Goal: Navigation & Orientation: Find specific page/section

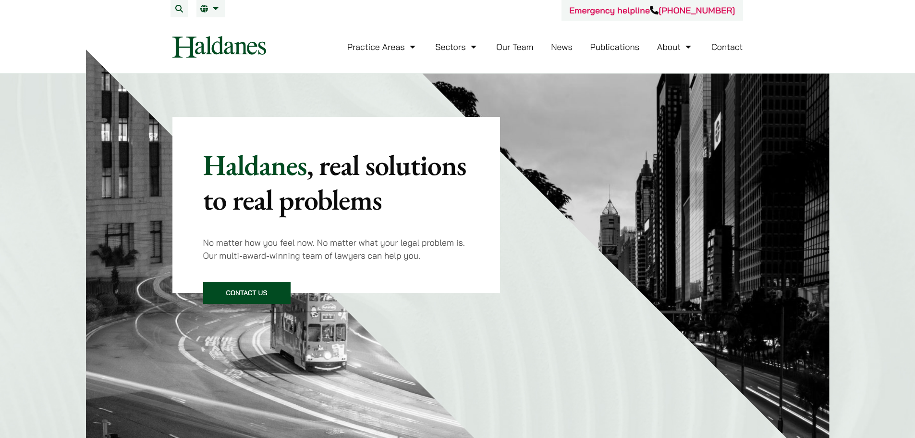
click at [524, 48] on link "Our Team" at bounding box center [514, 46] width 37 height 11
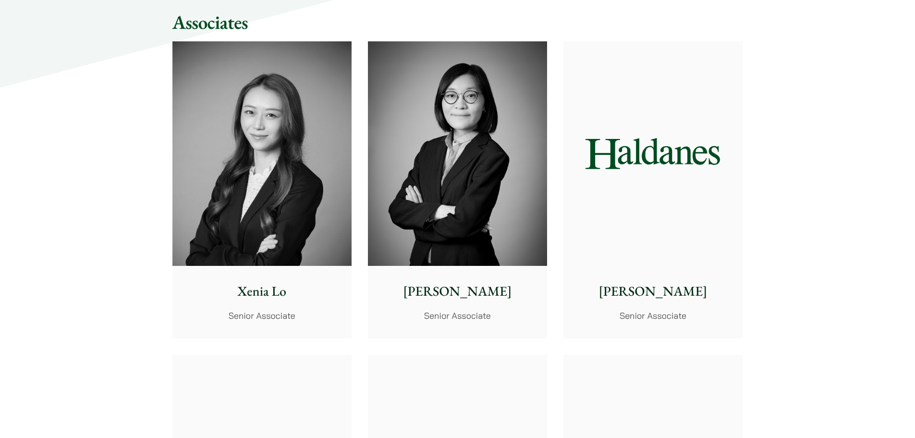
scroll to position [2498, 0]
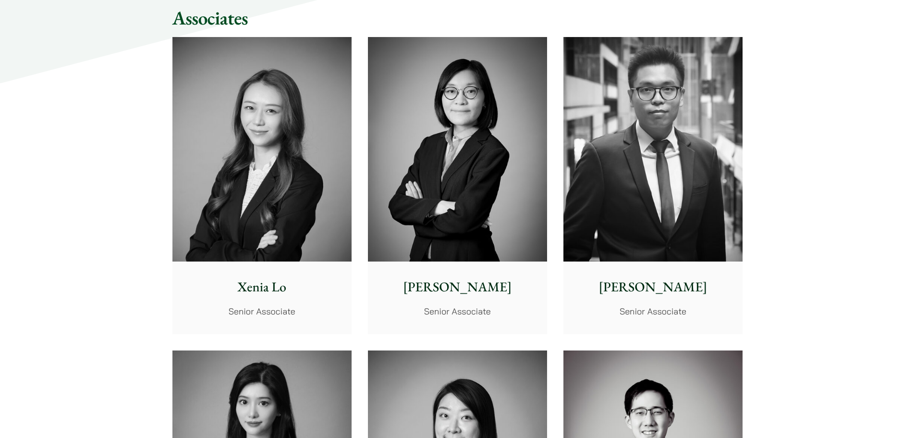
click at [449, 201] on img at bounding box center [457, 149] width 179 height 224
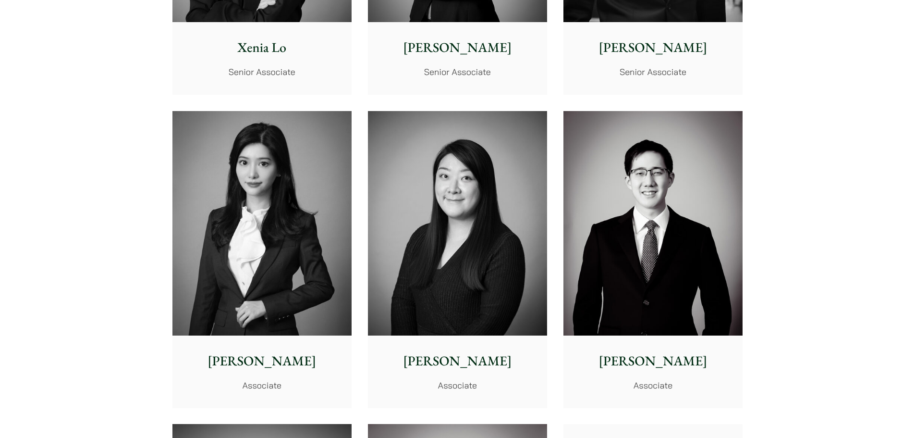
scroll to position [2738, 0]
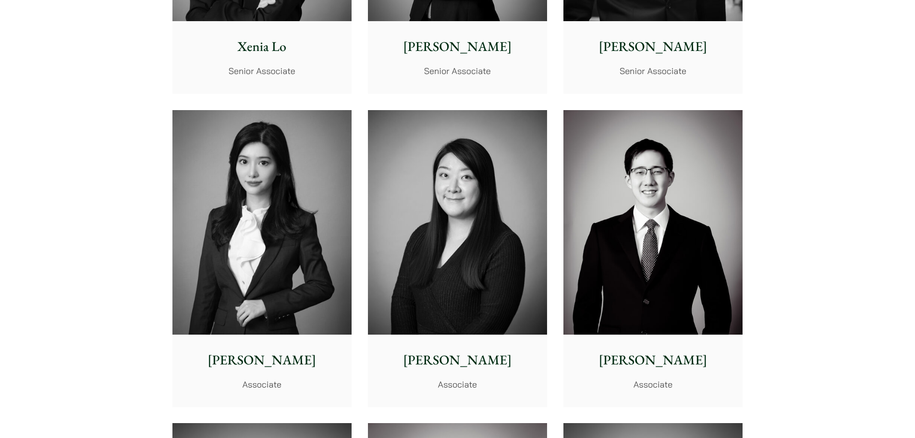
click at [308, 242] on img at bounding box center [261, 222] width 179 height 224
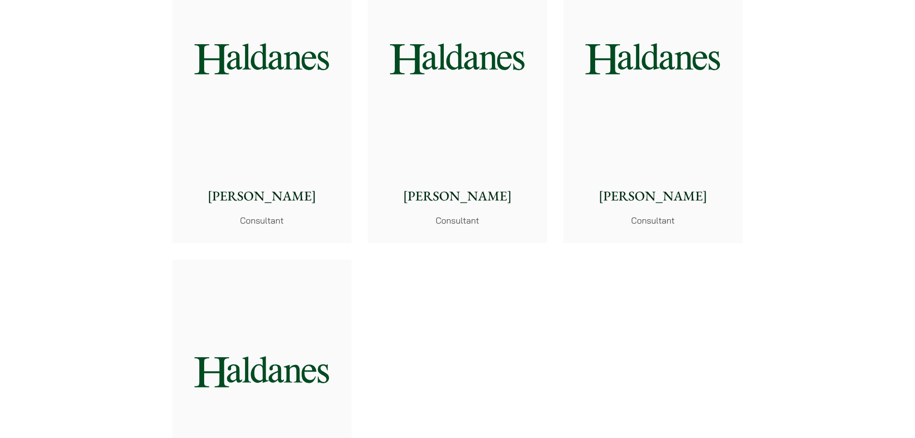
scroll to position [5044, 0]
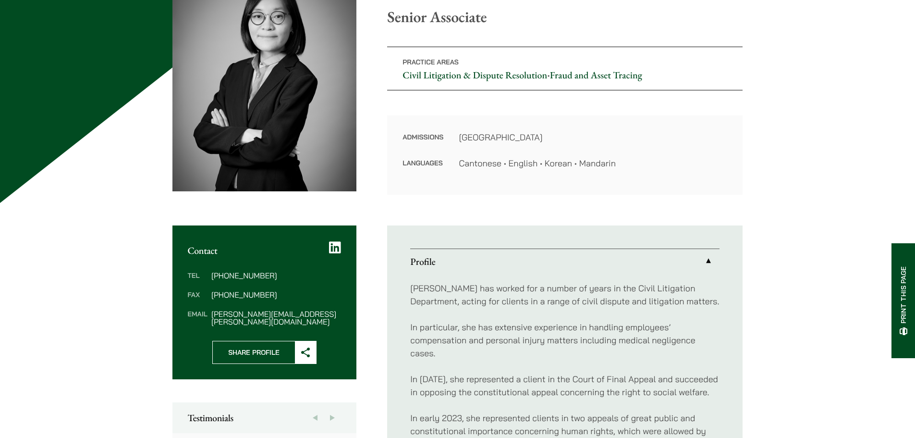
scroll to position [144, 0]
